Goal: Check status: Check status

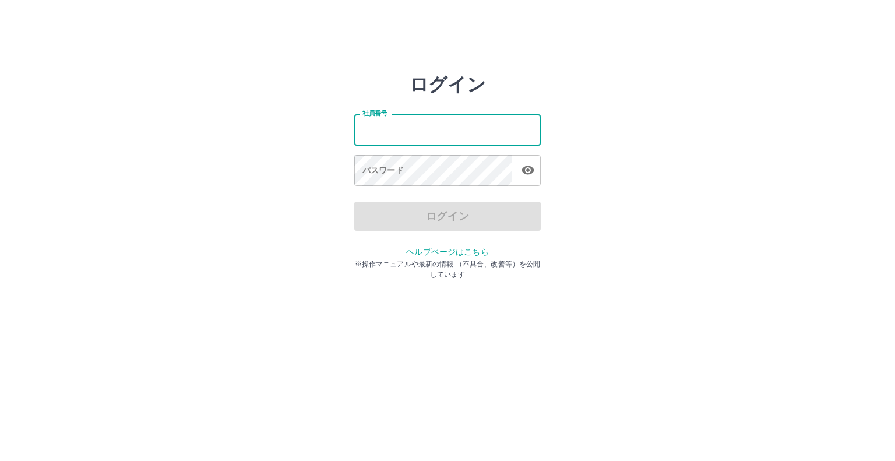
click at [440, 132] on input "社員番号" at bounding box center [447, 129] width 187 height 31
type input "*******"
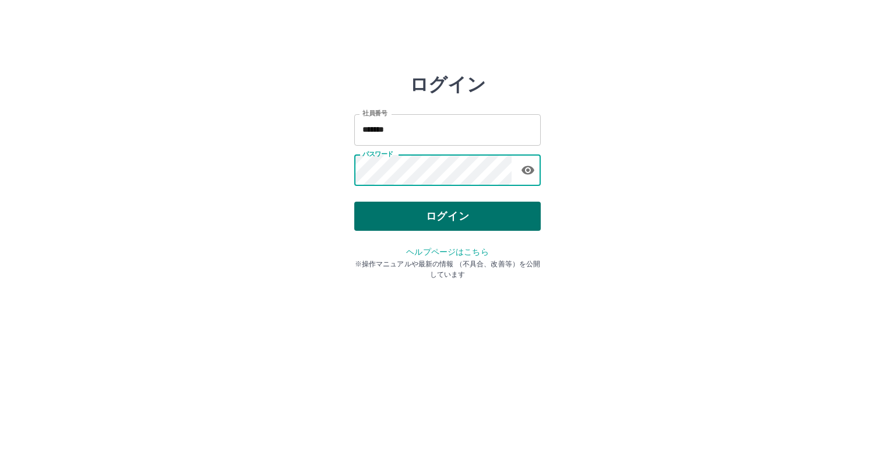
click at [363, 223] on button "ログイン" at bounding box center [447, 216] width 187 height 29
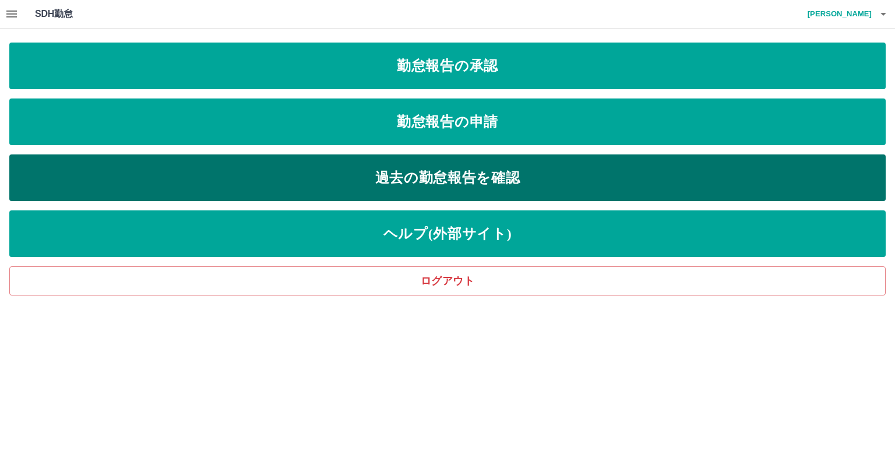
click at [472, 172] on link "過去の勤怠報告を確認" at bounding box center [447, 177] width 877 height 47
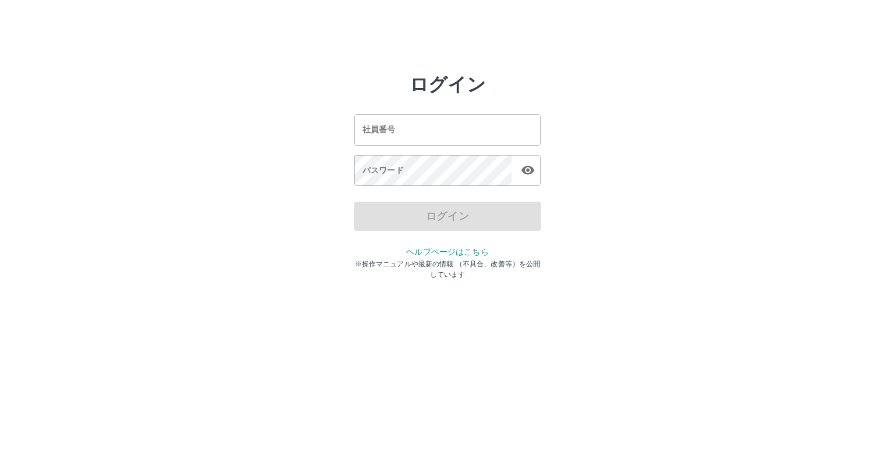
click at [420, 137] on input "社員番号" at bounding box center [447, 129] width 187 height 31
type input "*******"
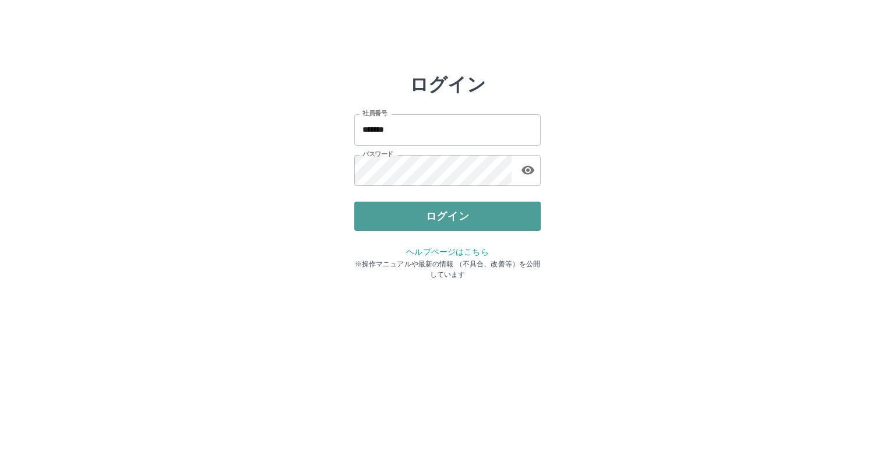
click at [469, 210] on button "ログイン" at bounding box center [447, 216] width 187 height 29
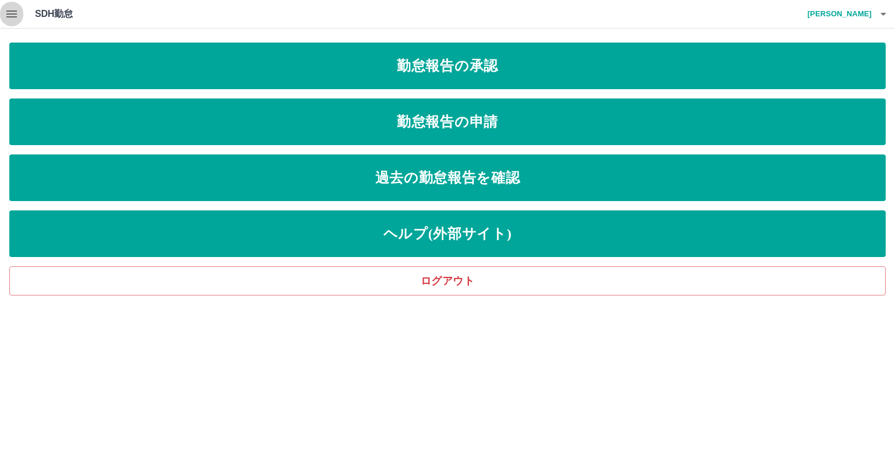
click at [15, 10] on icon "button" at bounding box center [12, 14] width 14 height 14
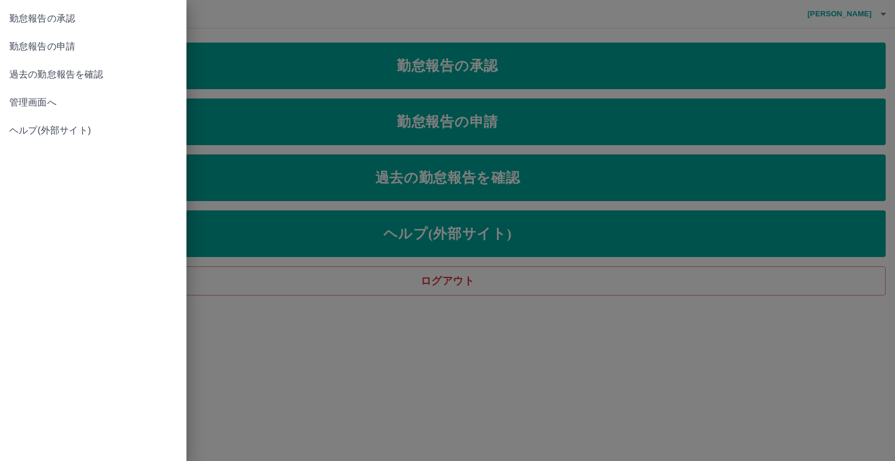
click at [24, 106] on span "管理画面へ" at bounding box center [93, 103] width 168 height 14
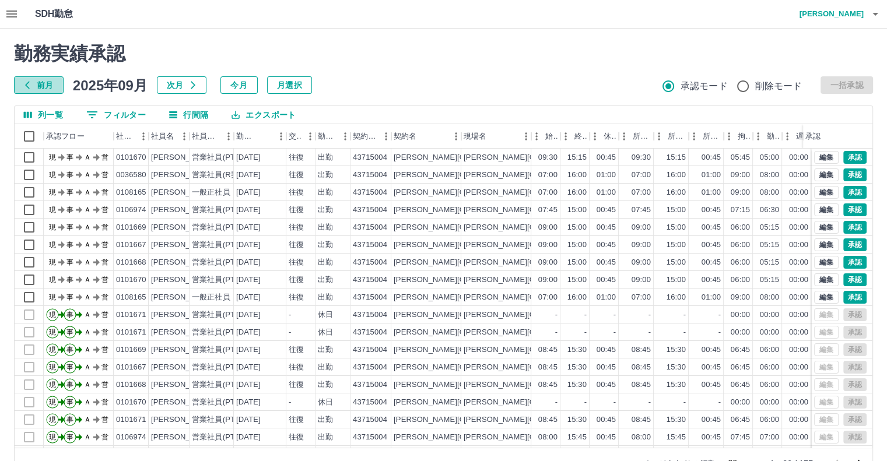
click at [44, 89] on button "前月" at bounding box center [39, 84] width 50 height 17
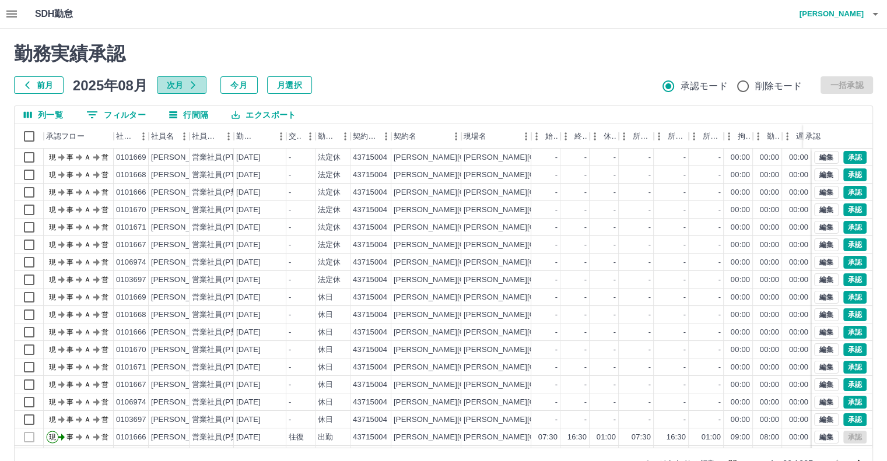
click at [188, 86] on icon "button" at bounding box center [192, 84] width 9 height 9
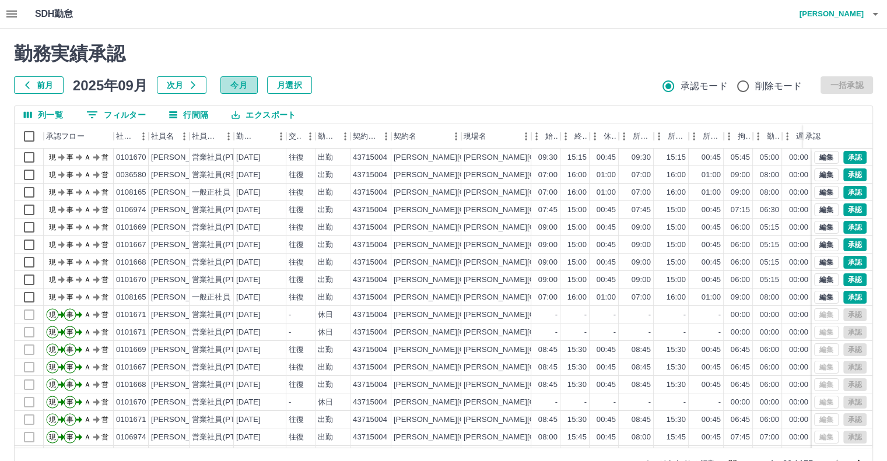
click at [243, 87] on button "今月" at bounding box center [238, 84] width 37 height 17
click at [242, 86] on button "今月" at bounding box center [238, 84] width 37 height 17
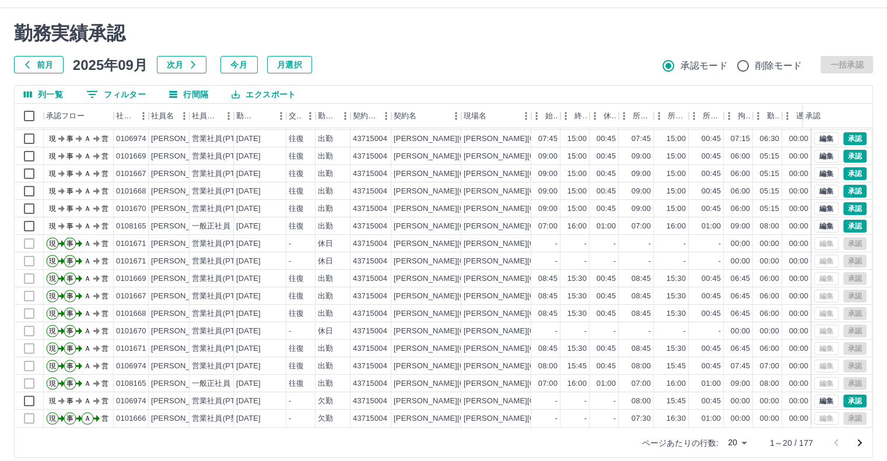
scroll to position [31, 0]
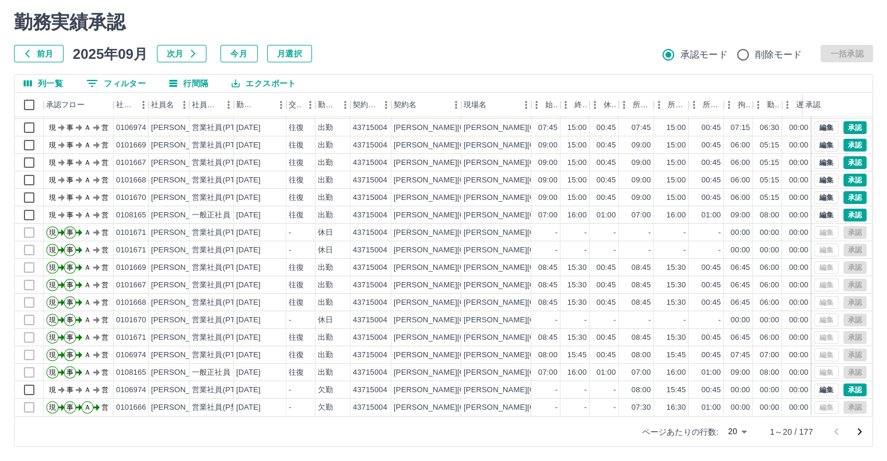
click at [859, 430] on icon "次のページへ" at bounding box center [860, 431] width 4 height 7
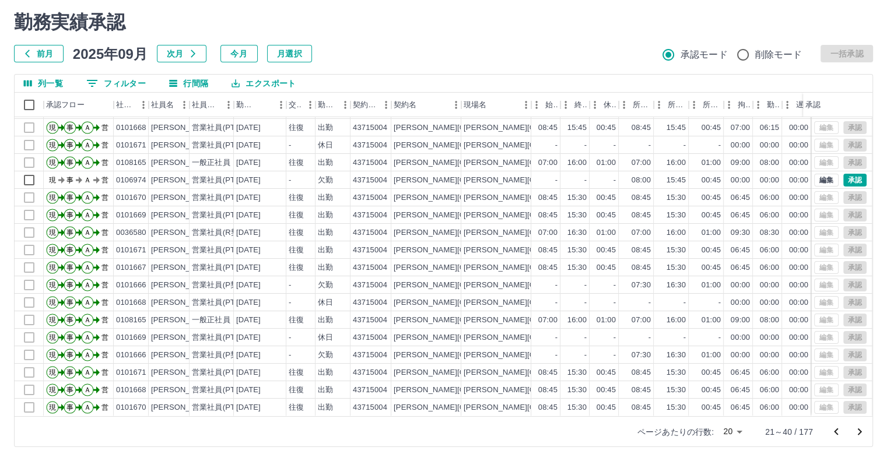
scroll to position [59, 0]
click at [860, 427] on icon "次のページへ" at bounding box center [859, 432] width 14 height 14
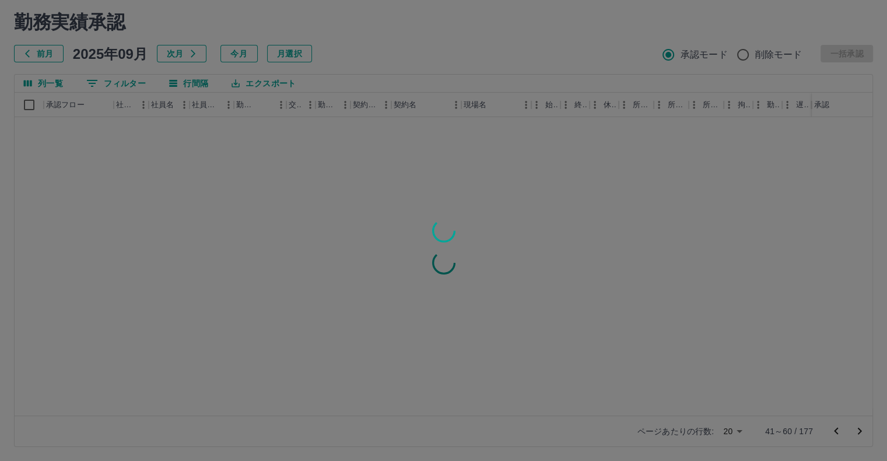
scroll to position [0, 0]
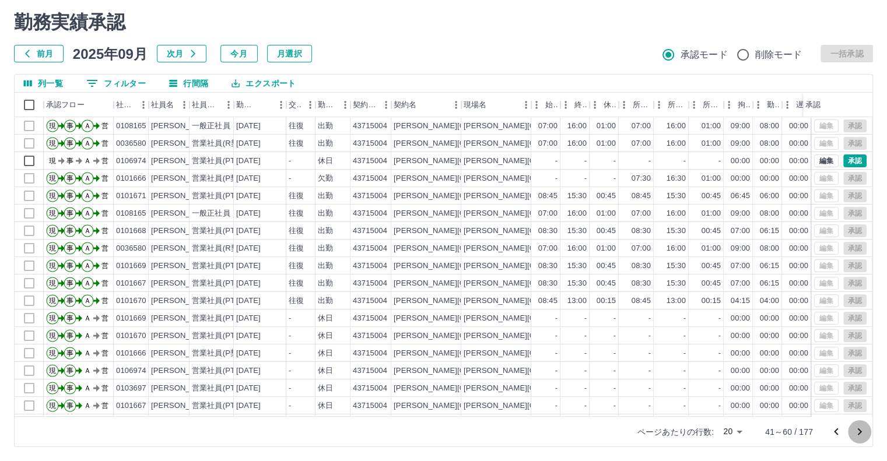
click at [859, 431] on icon "次のページへ" at bounding box center [859, 432] width 14 height 14
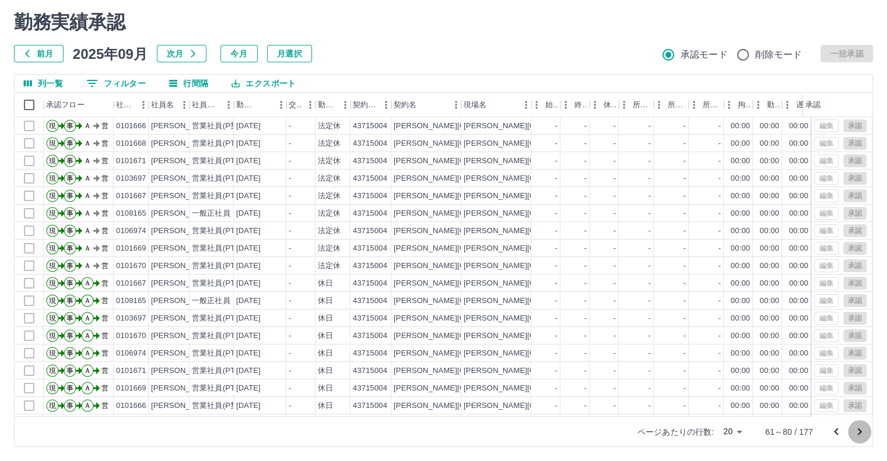
click at [859, 431] on icon "次のページへ" at bounding box center [859, 432] width 14 height 14
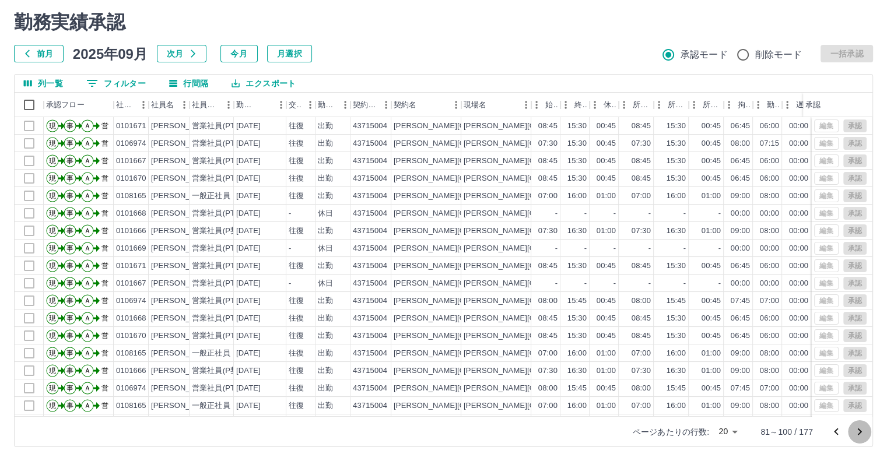
click at [859, 431] on icon "次のページへ" at bounding box center [859, 432] width 14 height 14
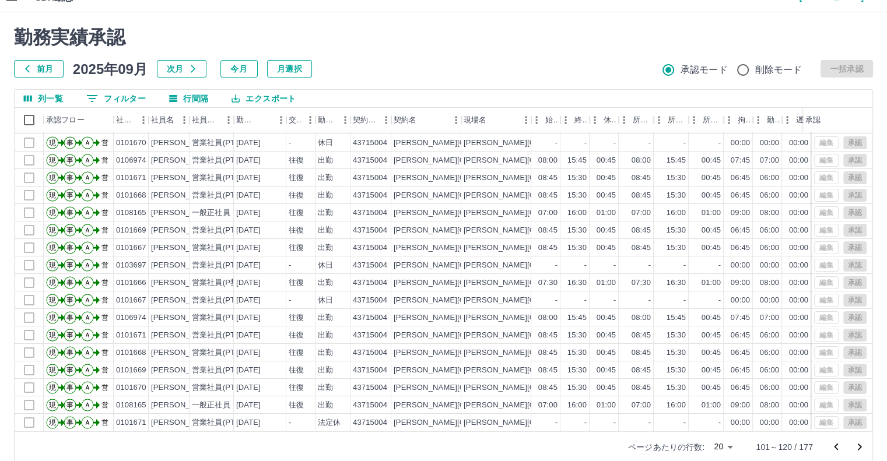
scroll to position [31, 0]
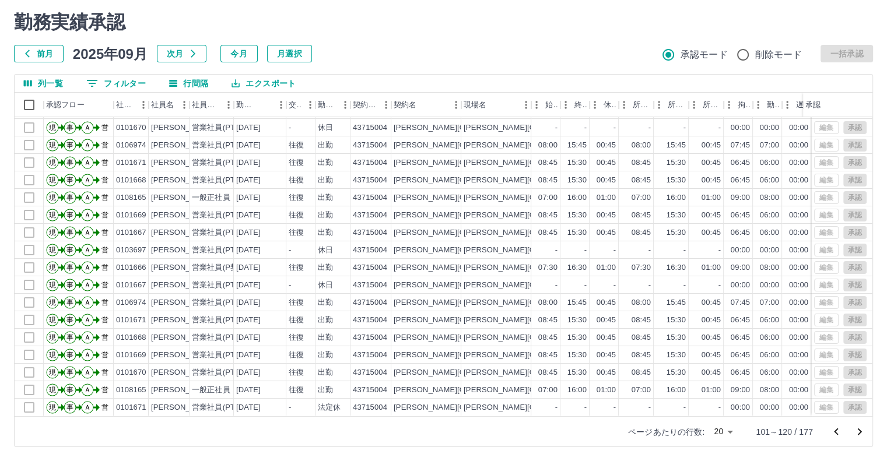
click at [834, 430] on icon "前のページへ" at bounding box center [836, 432] width 14 height 14
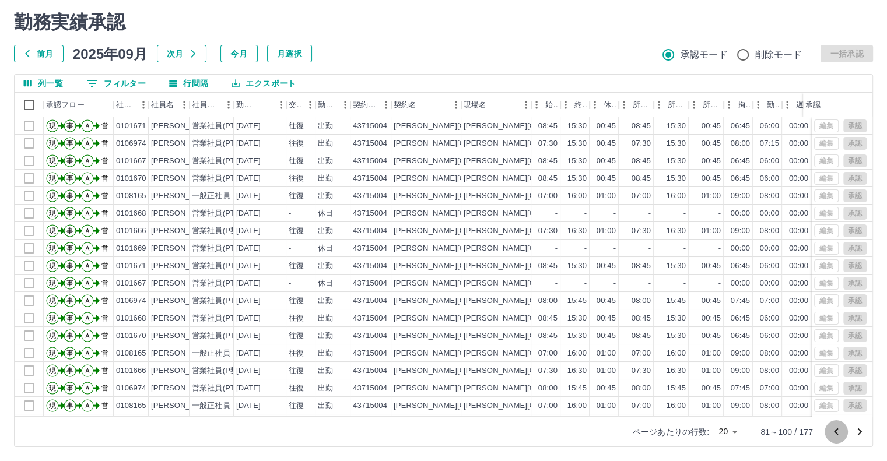
click at [835, 429] on icon "前のページへ" at bounding box center [836, 431] width 4 height 7
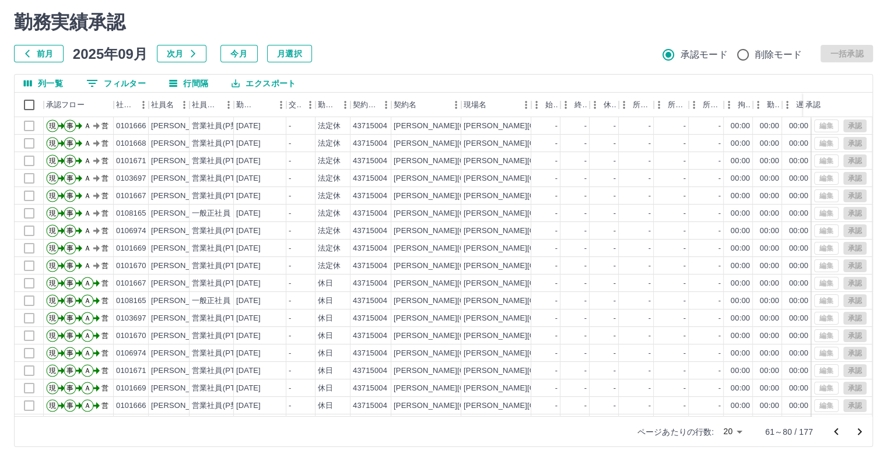
click at [835, 428] on icon "前のページへ" at bounding box center [836, 432] width 14 height 14
